Goal: Task Accomplishment & Management: Complete application form

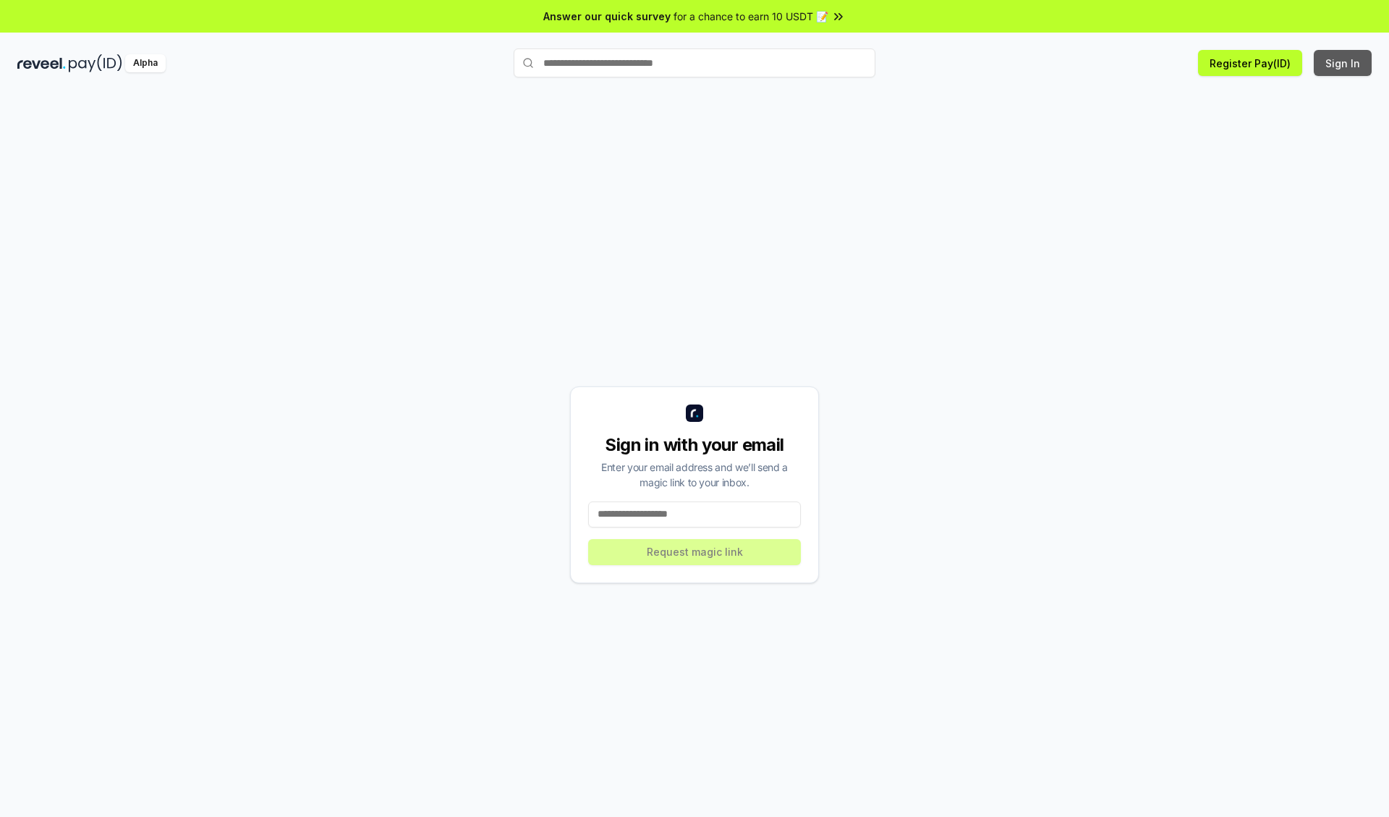
click at [1344, 63] on button "Sign In" at bounding box center [1343, 63] width 58 height 26
type input "**********"
click at [695, 551] on button "Request magic link" at bounding box center [694, 552] width 213 height 26
